Goal: Transaction & Acquisition: Obtain resource

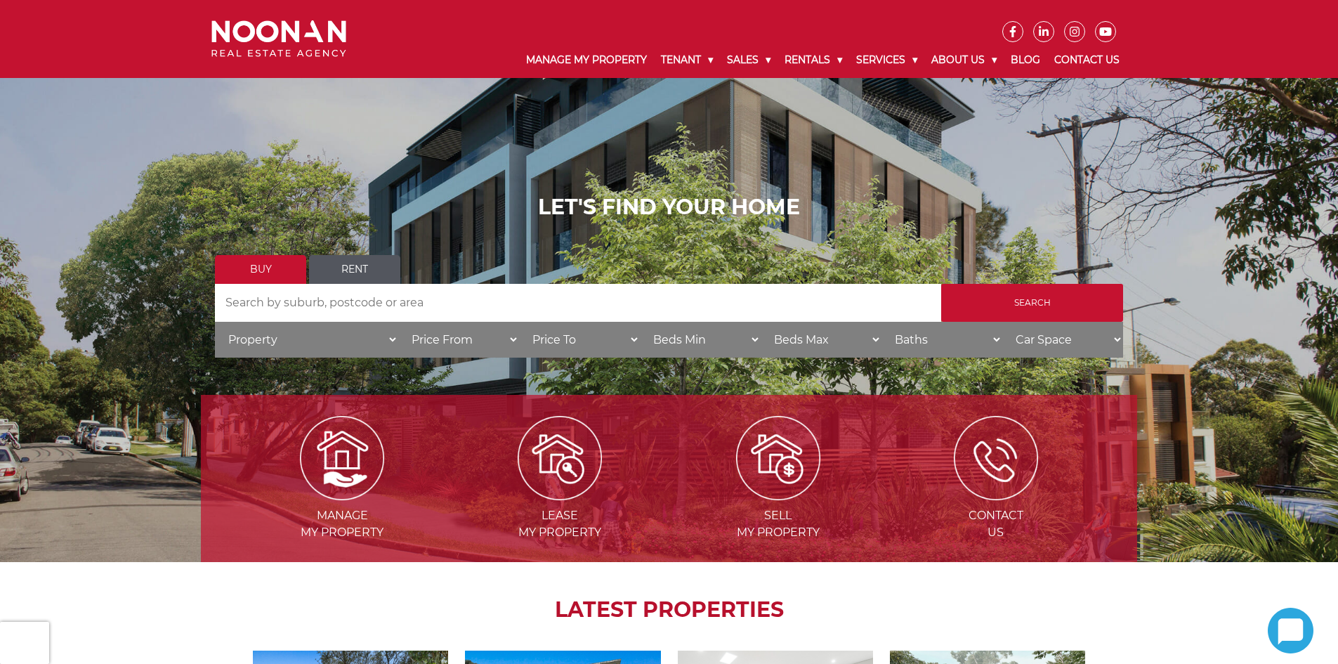
click at [372, 267] on link "Rent" at bounding box center [354, 269] width 91 height 29
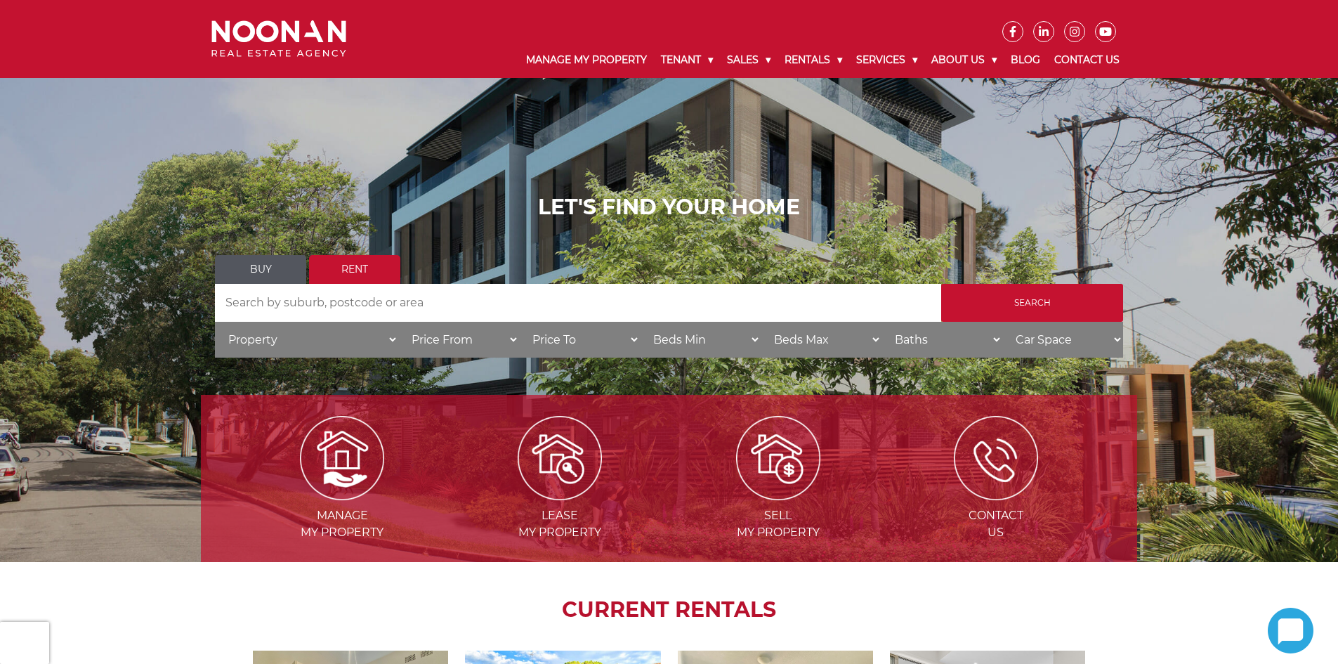
click at [355, 306] on input "Search by Address" at bounding box center [578, 303] width 726 height 38
type input "miranda"
click at [941, 284] on input "Search" at bounding box center [1032, 303] width 182 height 38
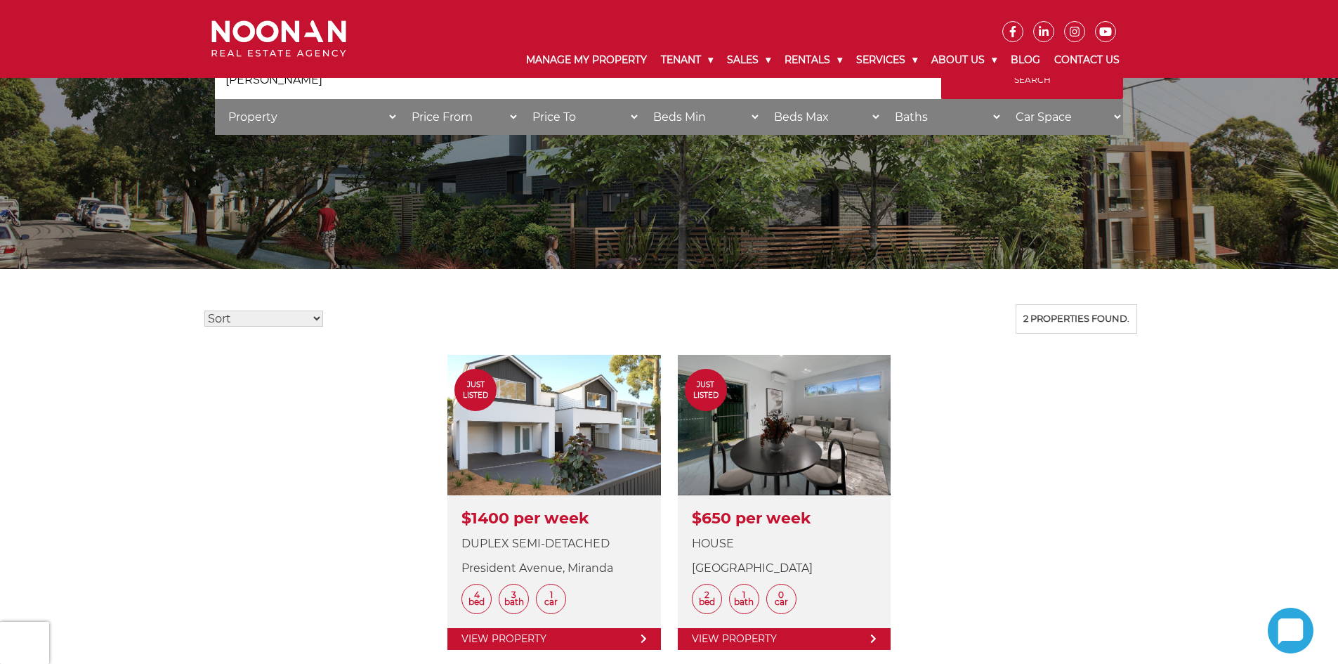
scroll to position [281, 0]
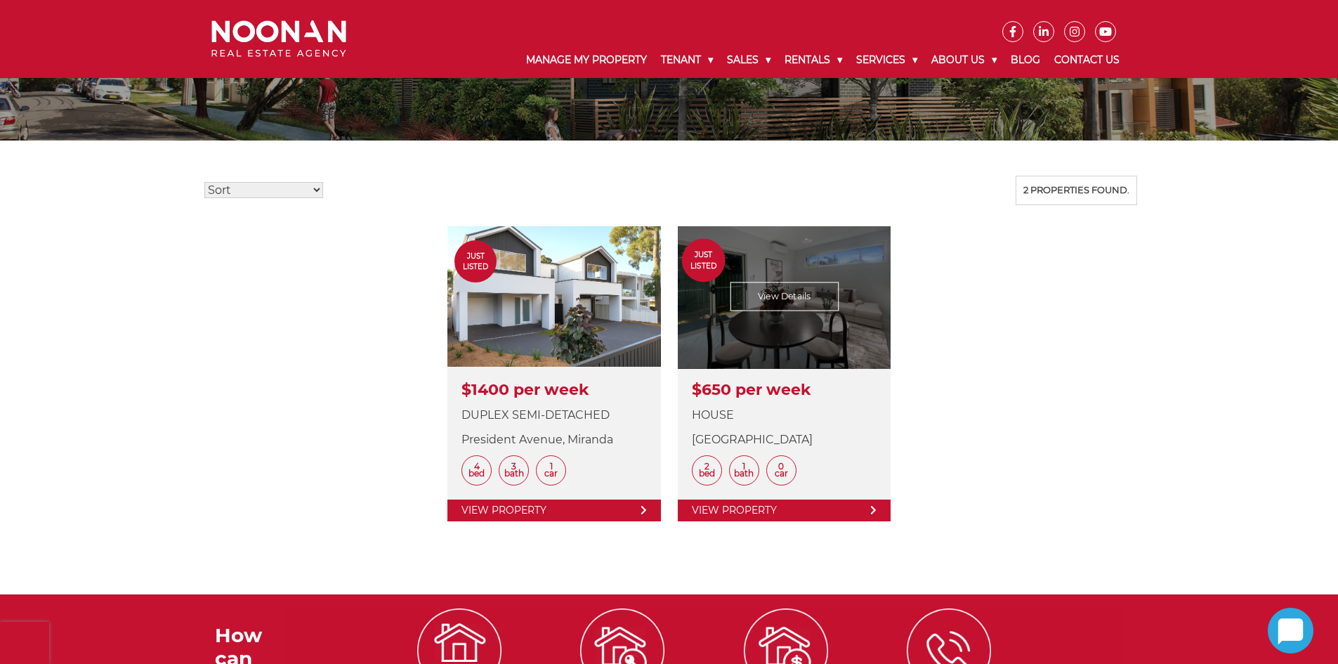
click at [809, 358] on link at bounding box center [784, 373] width 213 height 295
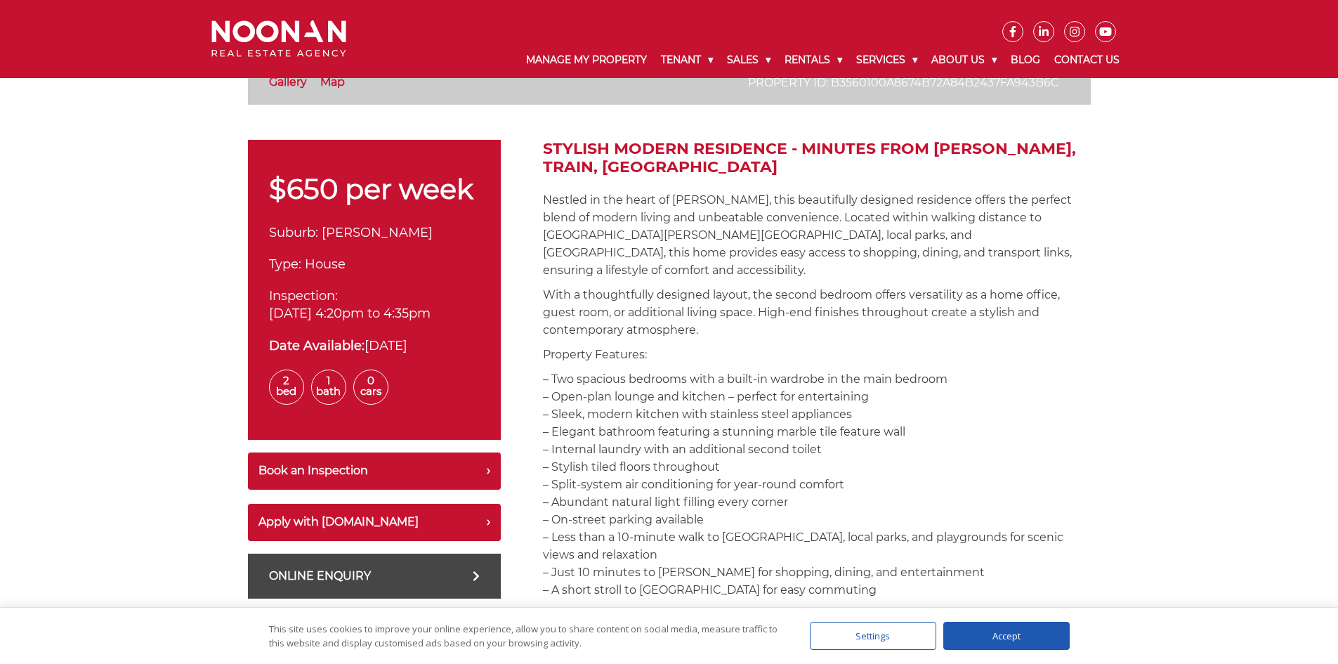
scroll to position [421, 0]
